Goal: Find specific page/section: Find specific page/section

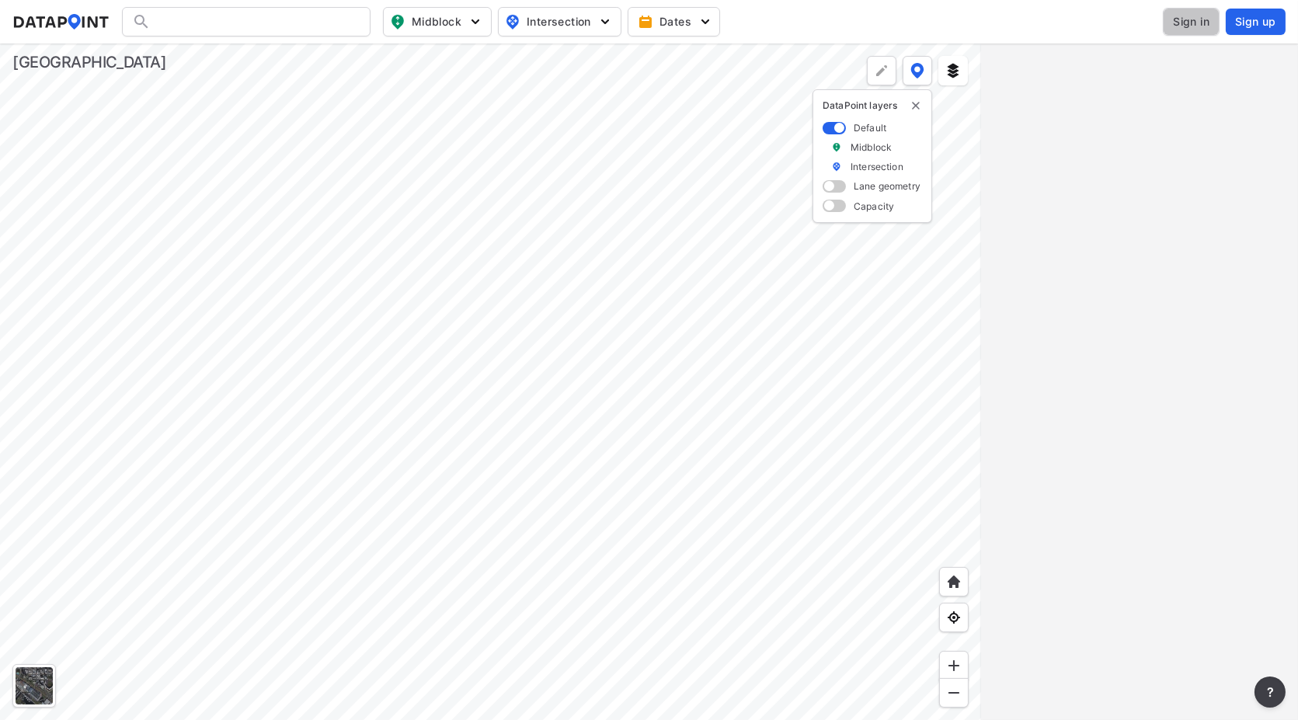
click at [1190, 24] on span "Sign in" at bounding box center [1191, 22] width 36 height 16
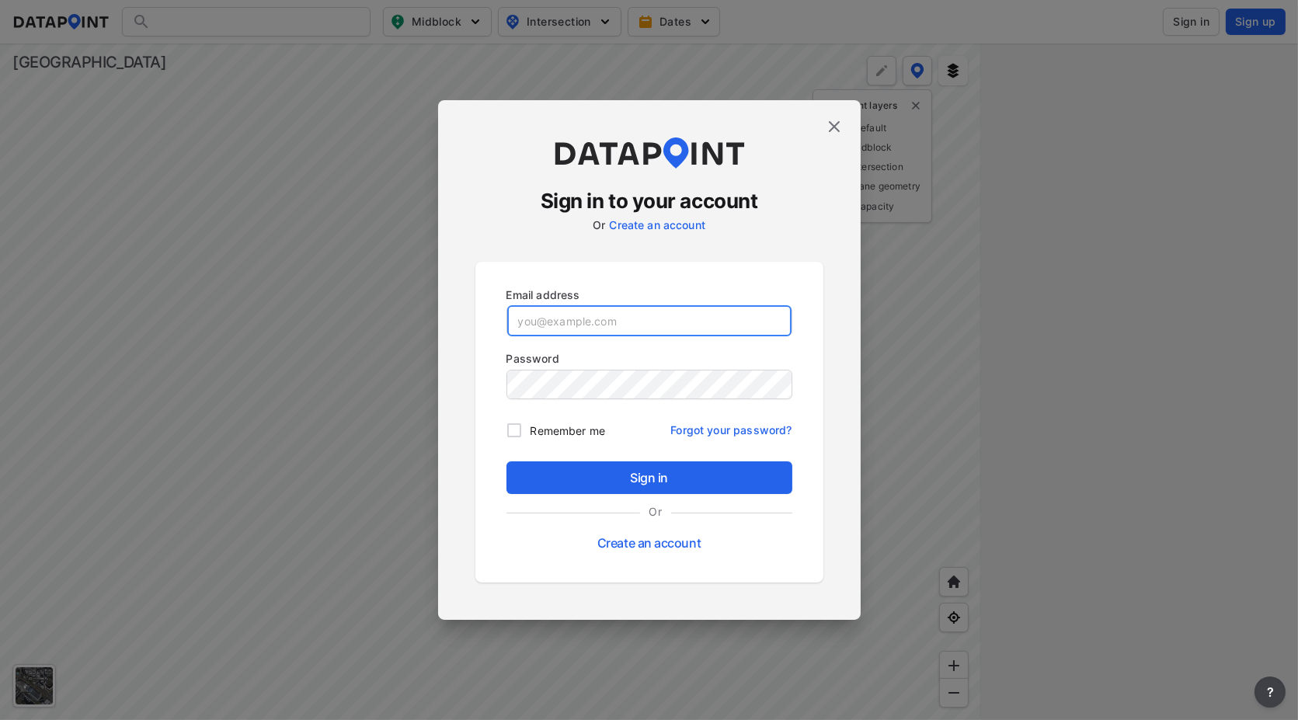
type input "[EMAIL_ADDRESS][DOMAIN_NAME]"
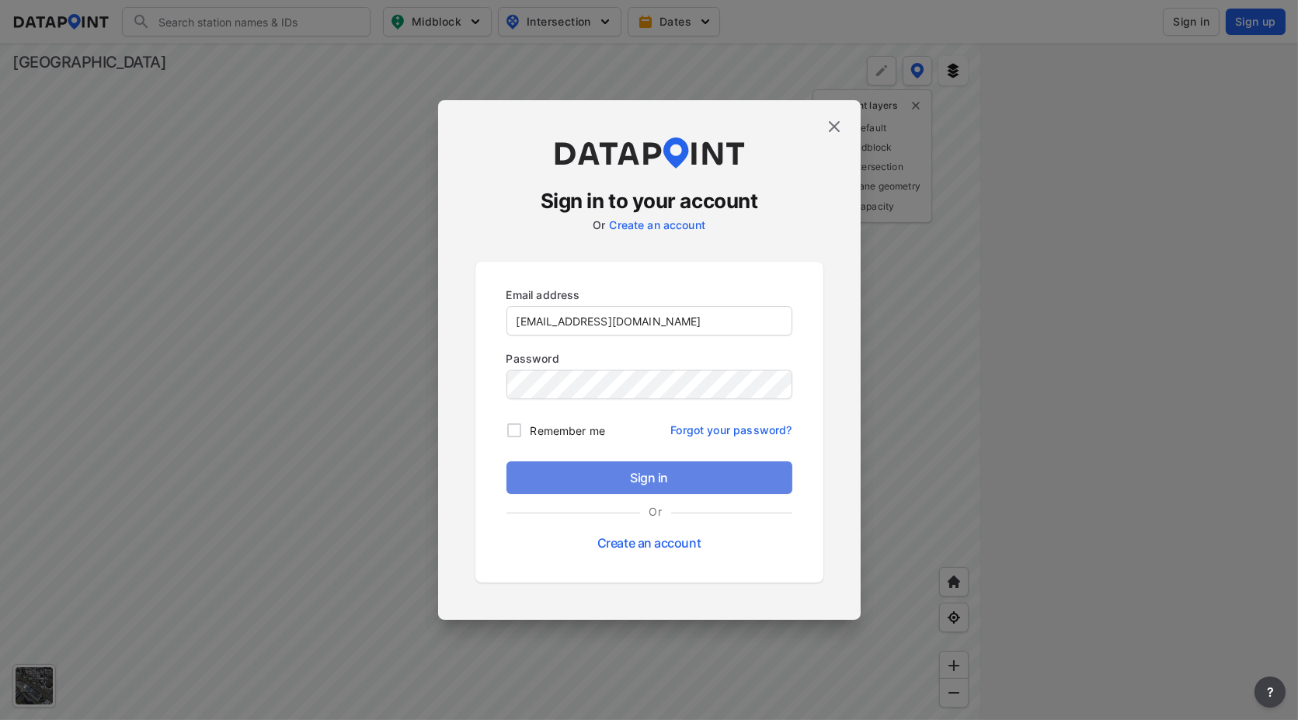
click at [637, 475] on span "Sign in" at bounding box center [649, 477] width 261 height 19
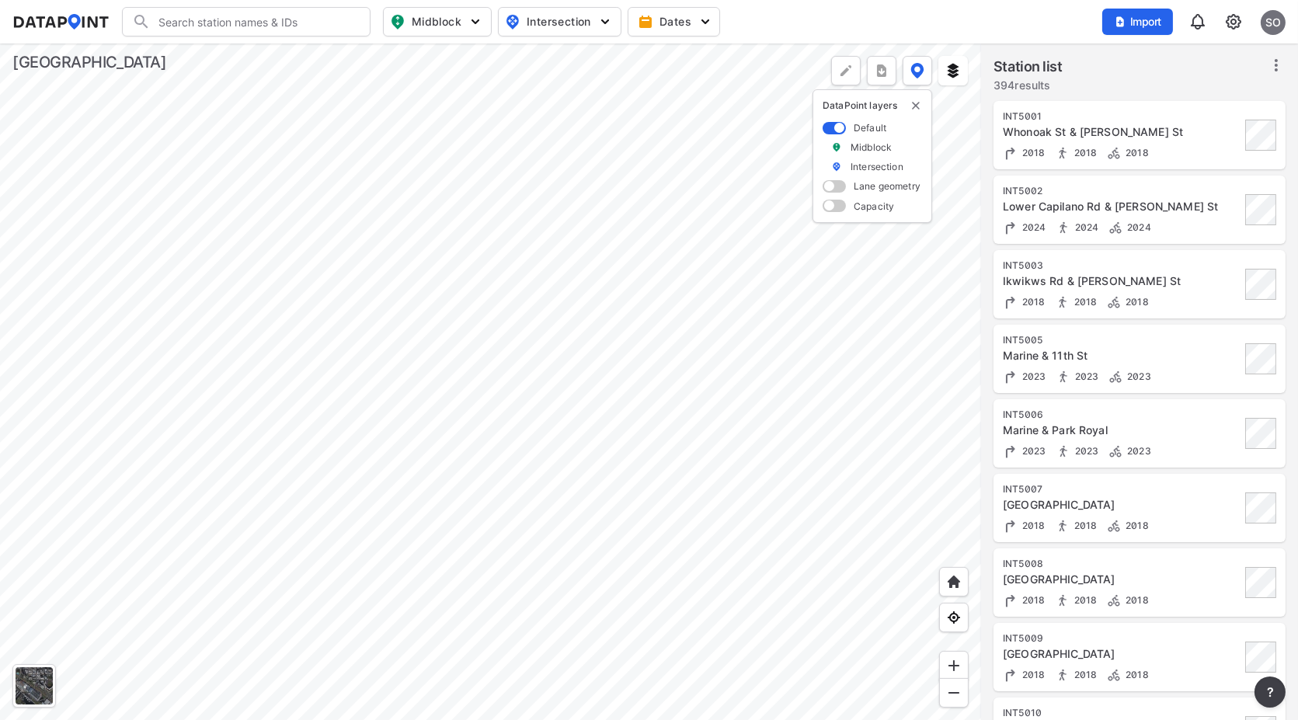
click at [411, 425] on div at bounding box center [490, 381] width 981 height 676
click at [688, 174] on div at bounding box center [490, 381] width 981 height 676
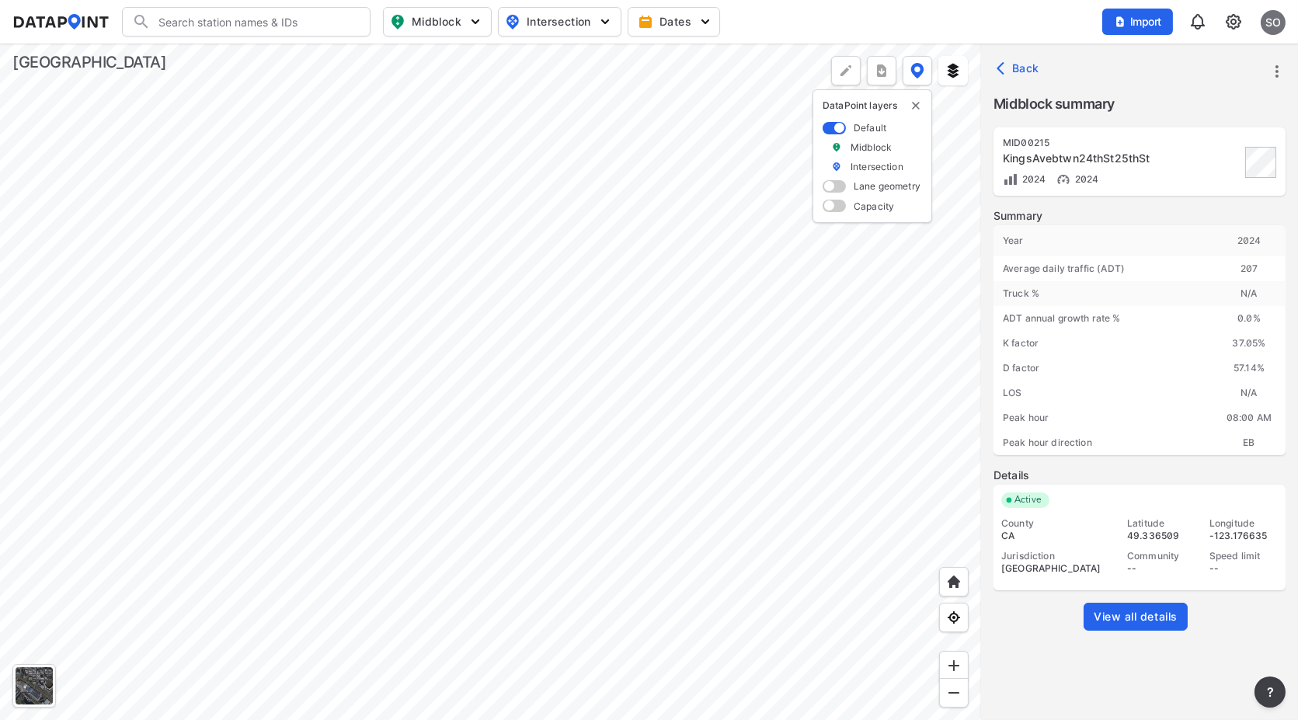
click at [1142, 613] on span "View all details" at bounding box center [1135, 617] width 84 height 16
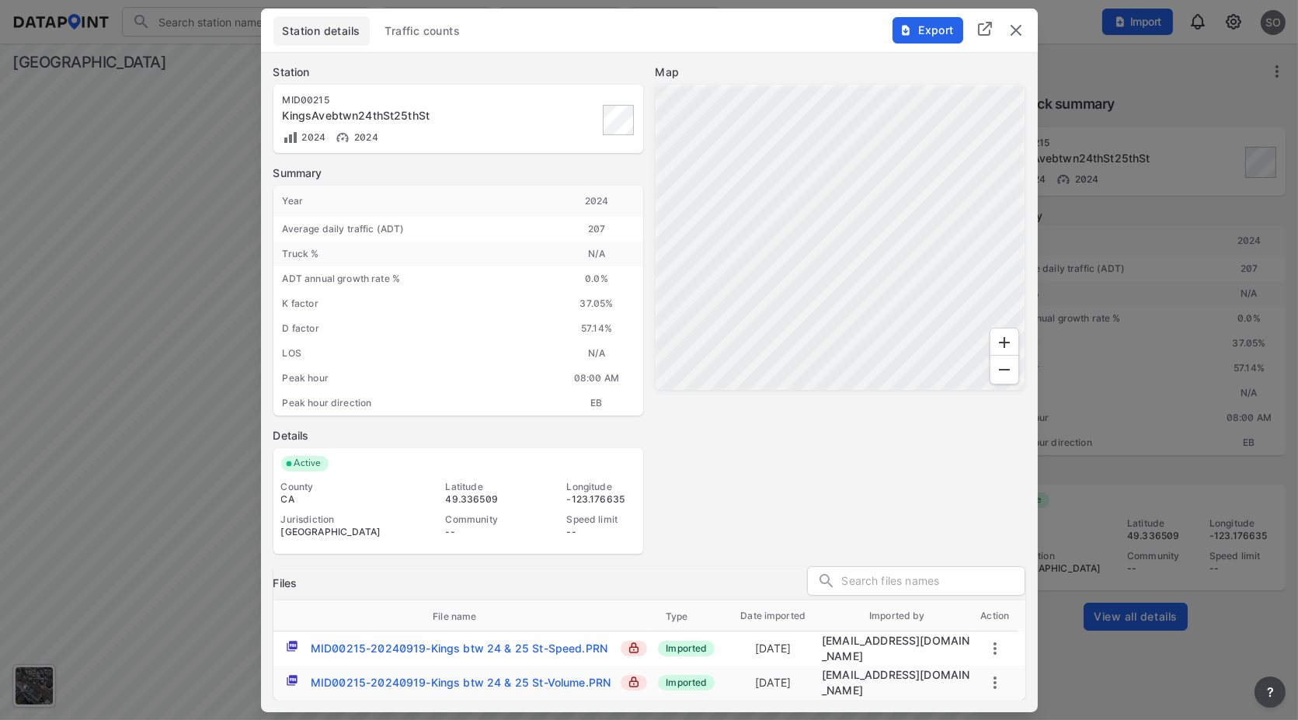
click at [444, 26] on span "Traffic counts" at bounding box center [422, 31] width 75 height 16
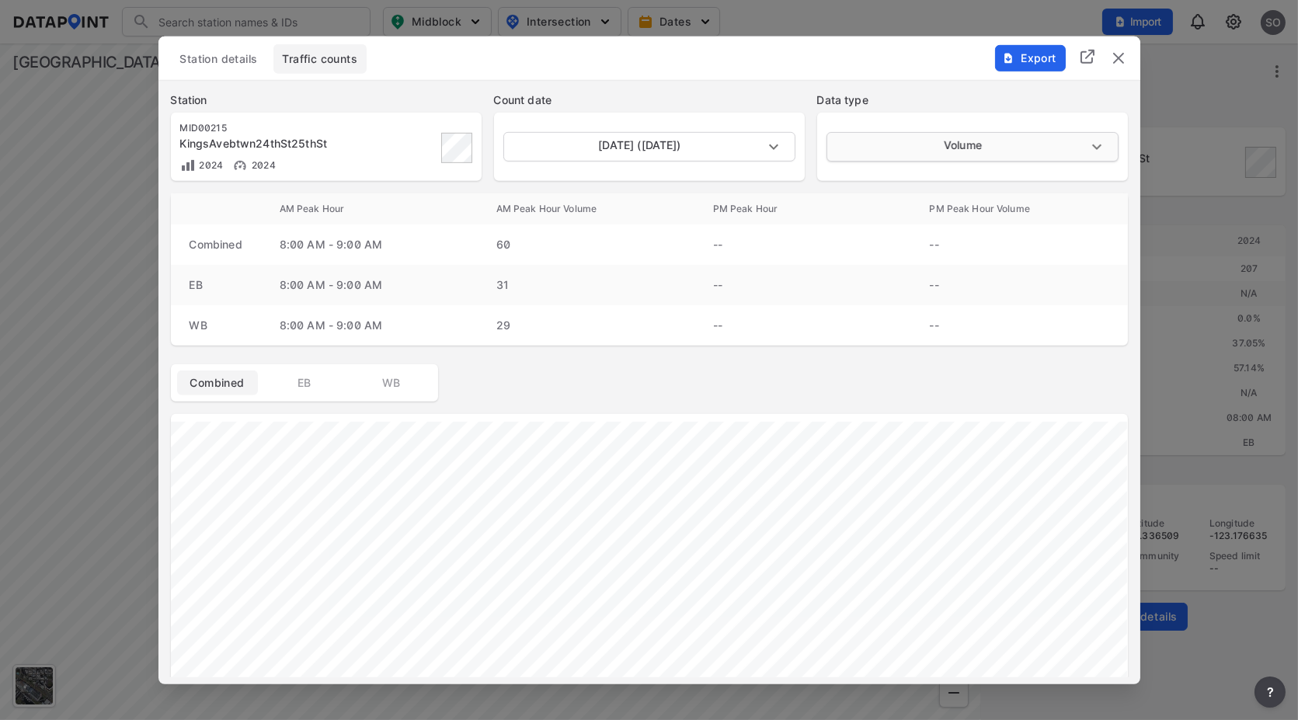
click at [888, 151] on body "Search Please enter a search term. Midblock Intersection Dates Import SO Import…" at bounding box center [649, 360] width 1298 height 720
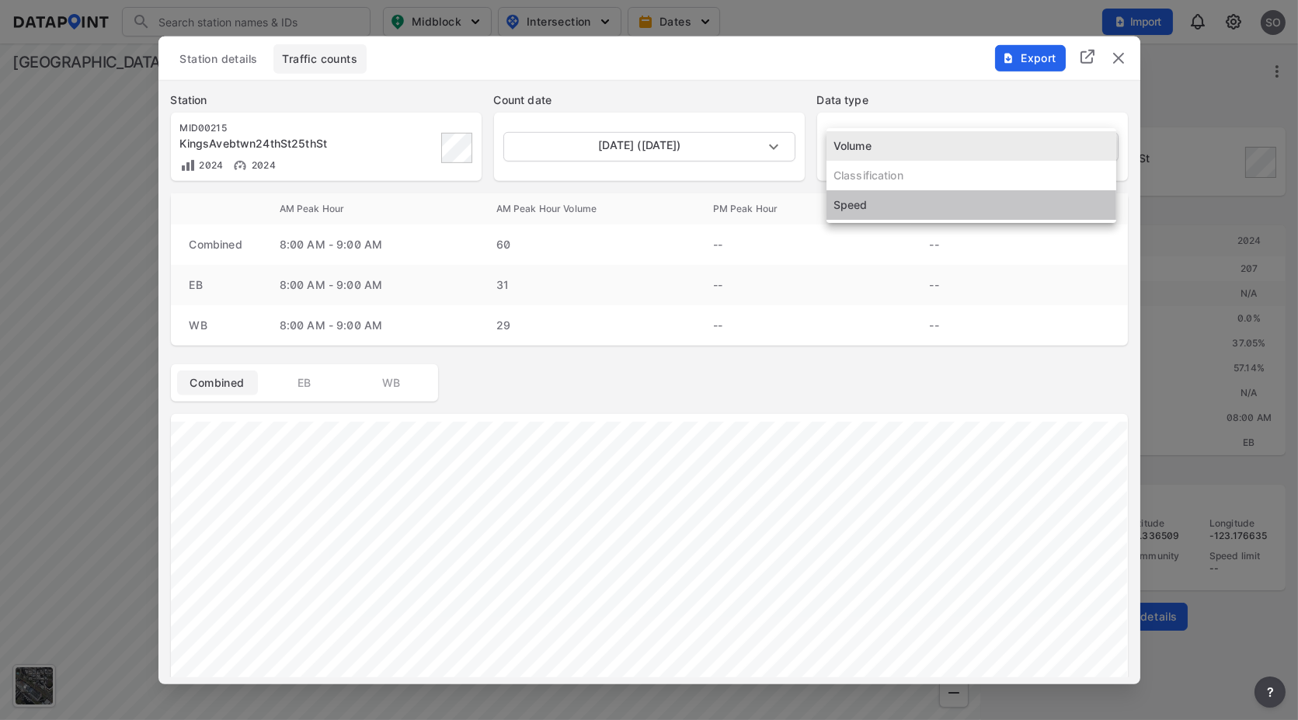
click at [860, 208] on li "Speed" at bounding box center [971, 205] width 290 height 30
type input "Speed"
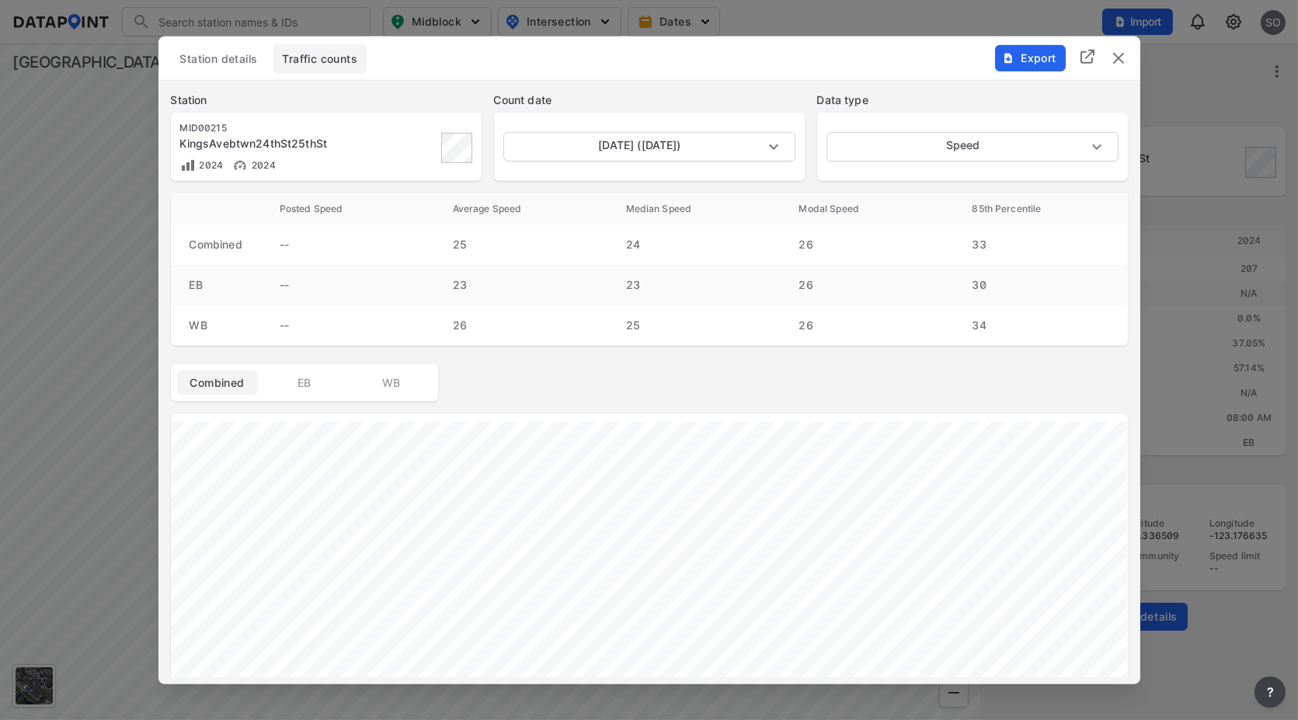
click at [1115, 58] on img "delete" at bounding box center [1118, 57] width 19 height 19
